Goal: Task Accomplishment & Management: Manage account settings

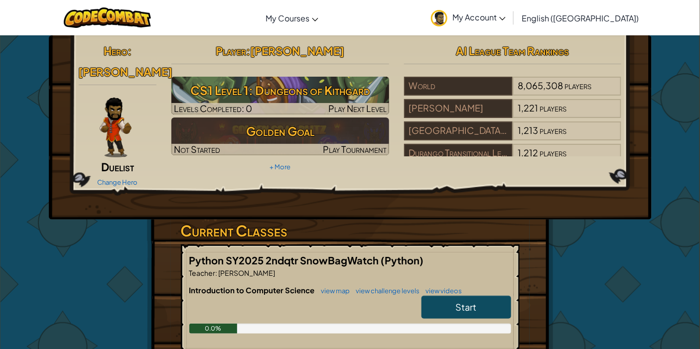
click at [506, 16] on span "My Account" at bounding box center [478, 17] width 53 height 10
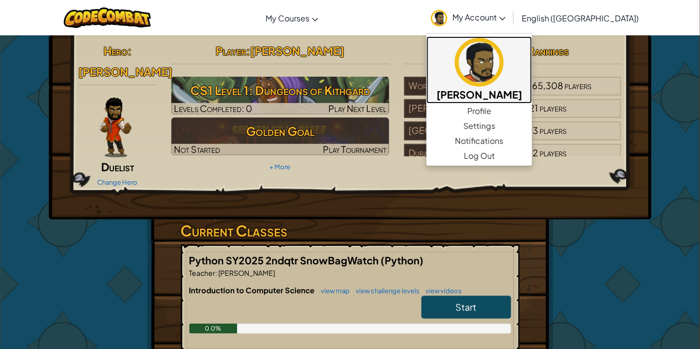
click at [522, 96] on h5 "[PERSON_NAME]" at bounding box center [479, 94] width 86 height 15
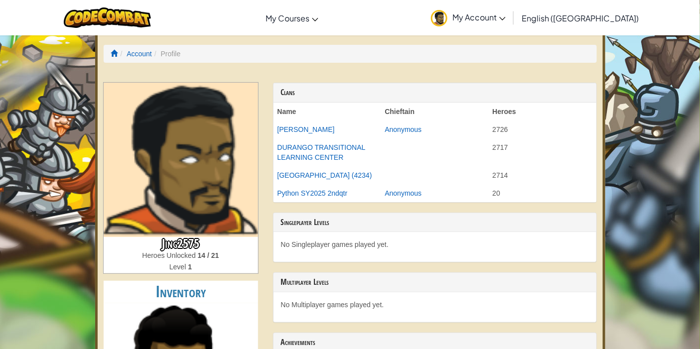
click at [506, 17] on icon at bounding box center [502, 18] width 6 height 3
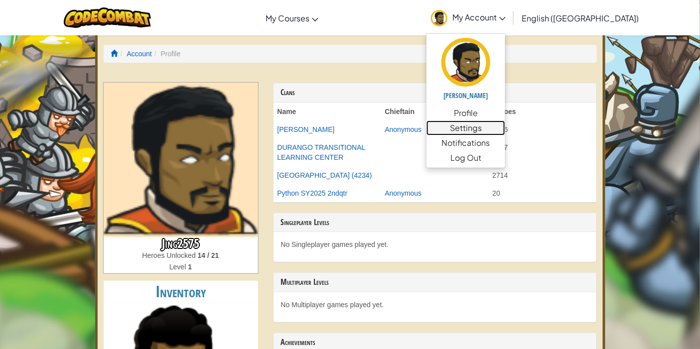
click at [505, 124] on link "Settings" at bounding box center [465, 128] width 79 height 15
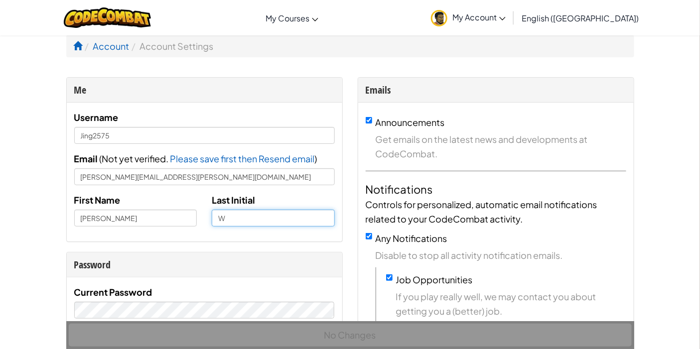
click at [226, 216] on input "W" at bounding box center [273, 218] width 123 height 17
type input "M"
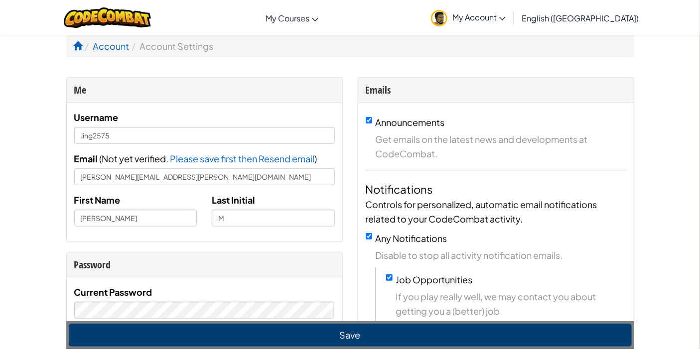
click at [608, 159] on span "Get emails on the latest news and developments at CodeCombat." at bounding box center [501, 146] width 251 height 29
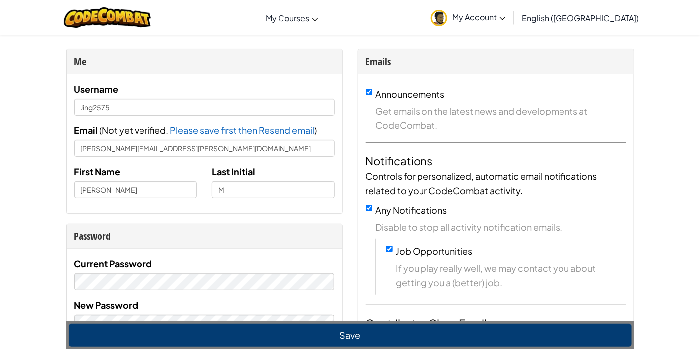
scroll to position [55, 0]
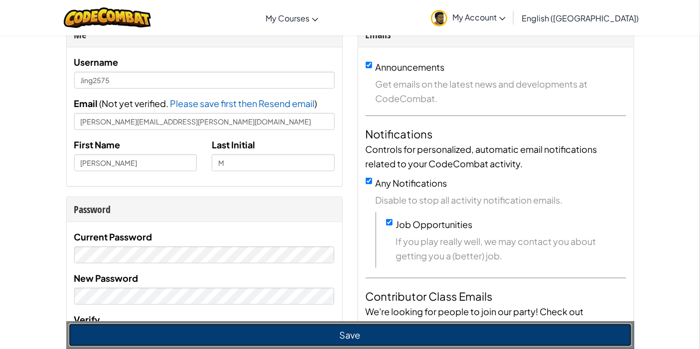
click at [337, 329] on button "Save" at bounding box center [350, 335] width 563 height 23
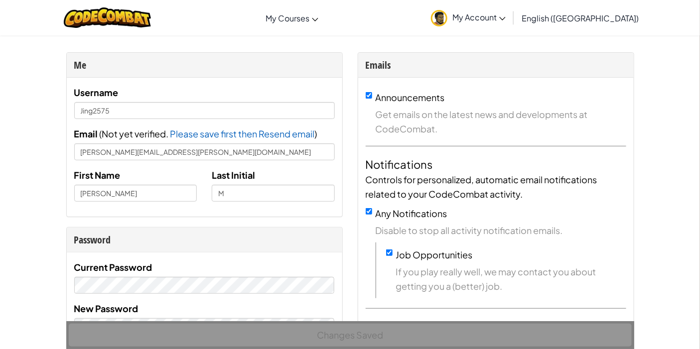
scroll to position [0, 0]
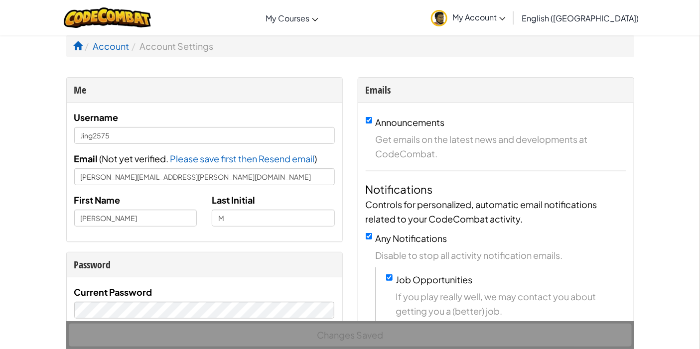
click at [506, 15] on span "My Account" at bounding box center [478, 17] width 53 height 10
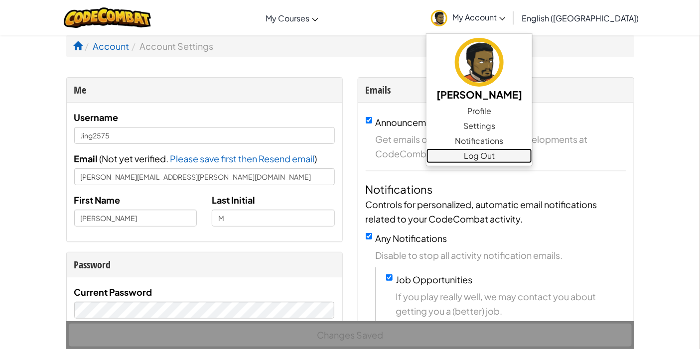
click at [532, 155] on link "Log Out" at bounding box center [479, 155] width 106 height 15
